Goal: Download file/media

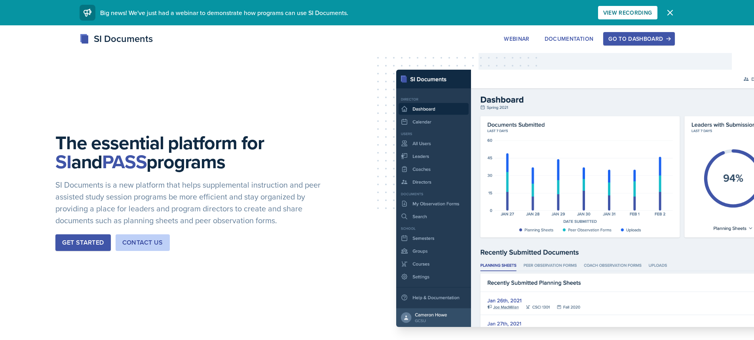
click at [607, 39] on button "Go to Dashboard" at bounding box center [638, 38] width 71 height 13
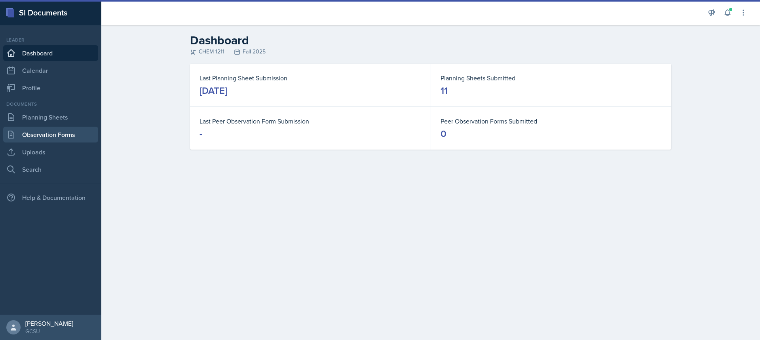
click at [46, 127] on link "Observation Forms" at bounding box center [50, 135] width 95 height 16
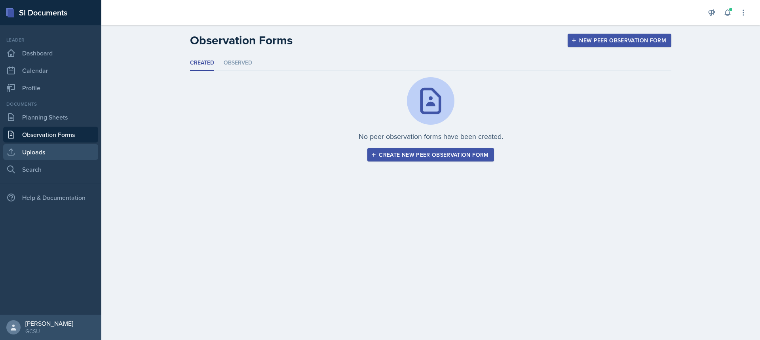
click at [51, 157] on link "Uploads" at bounding box center [50, 152] width 95 height 16
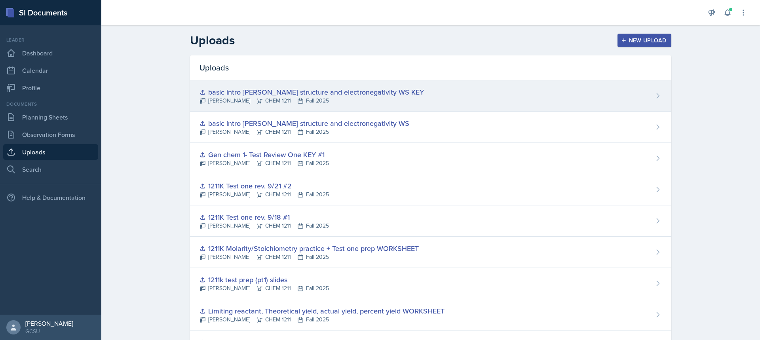
click at [317, 98] on div "[PERSON_NAME] CHEM 1211 Fall 2025" at bounding box center [312, 101] width 224 height 8
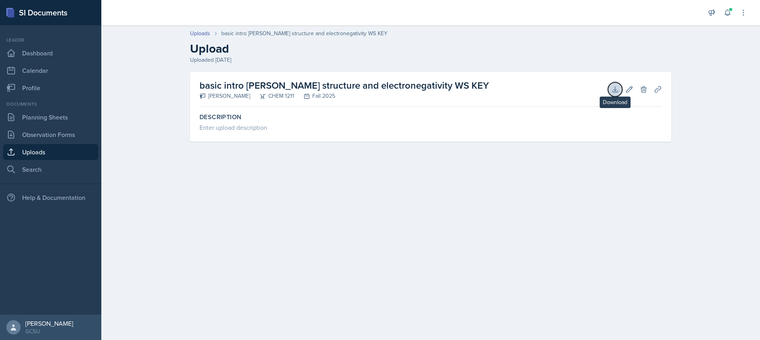
click at [610, 93] on button "Download" at bounding box center [615, 89] width 14 height 14
